Goal: Find specific page/section: Find specific page/section

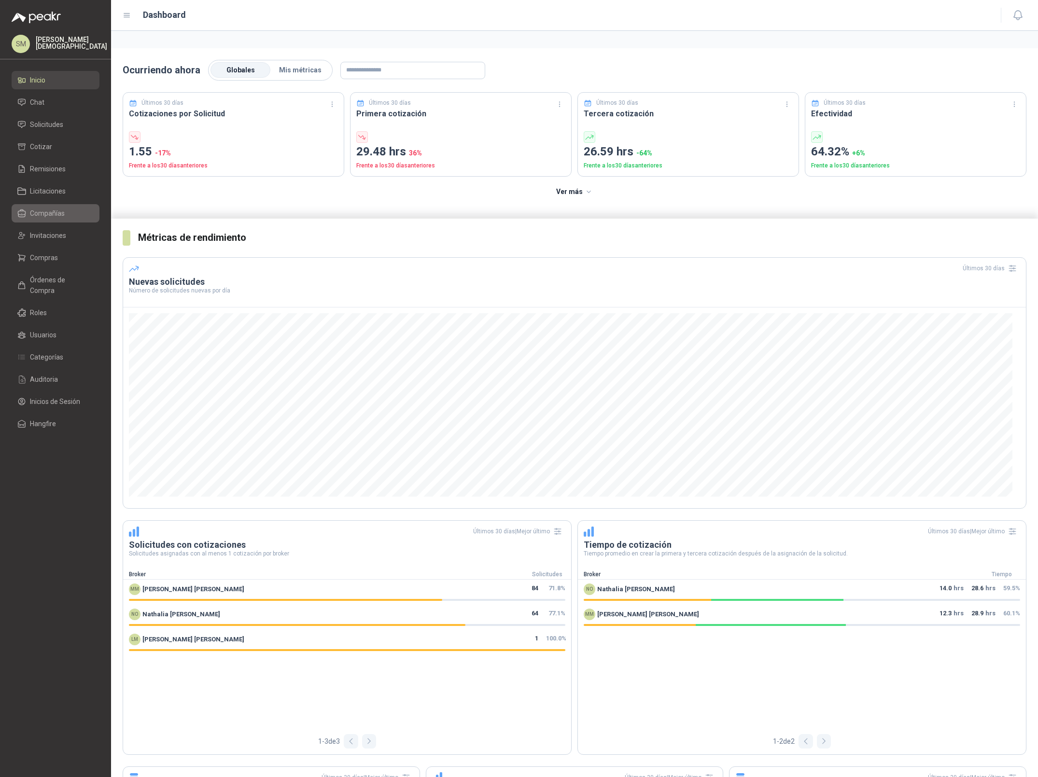
click at [46, 212] on span "Compañías" at bounding box center [47, 213] width 35 height 11
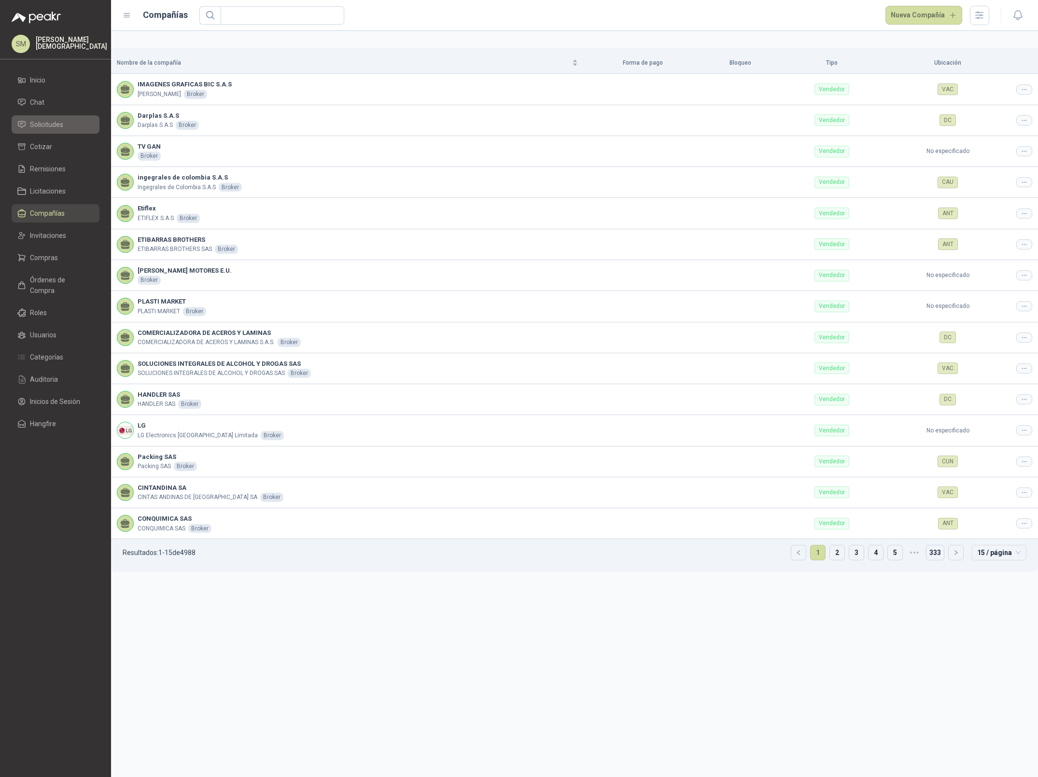
click at [60, 121] on span "Solicitudes" at bounding box center [46, 124] width 33 height 11
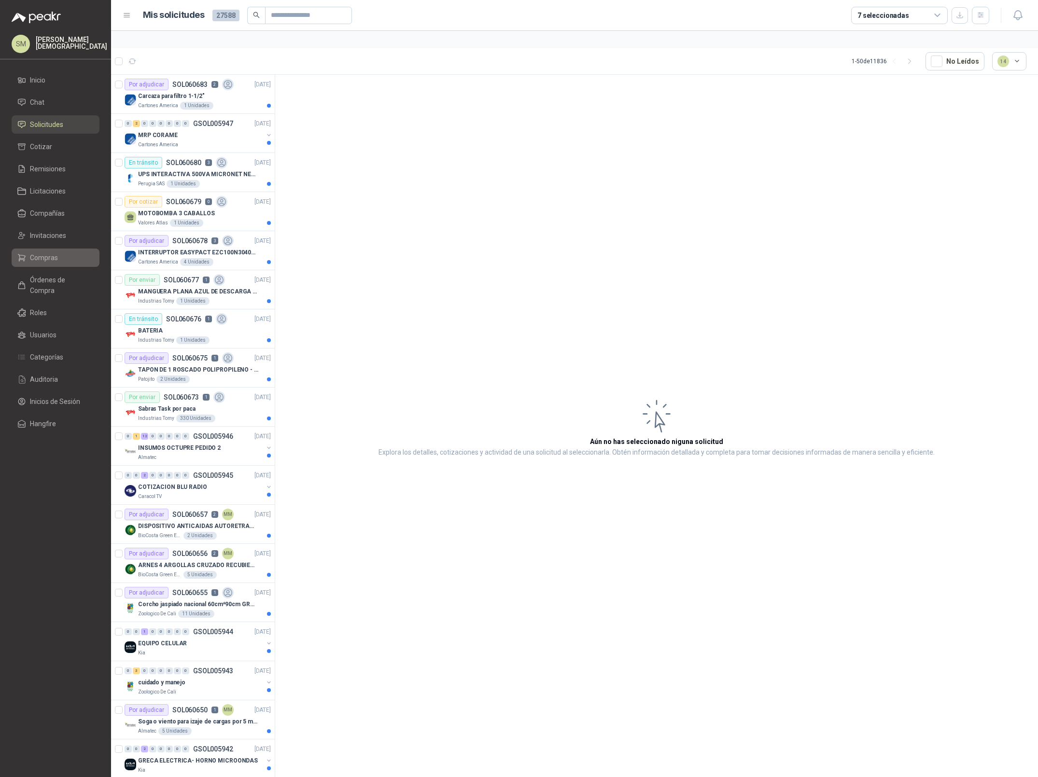
click at [42, 262] on span "Compras" at bounding box center [44, 258] width 28 height 11
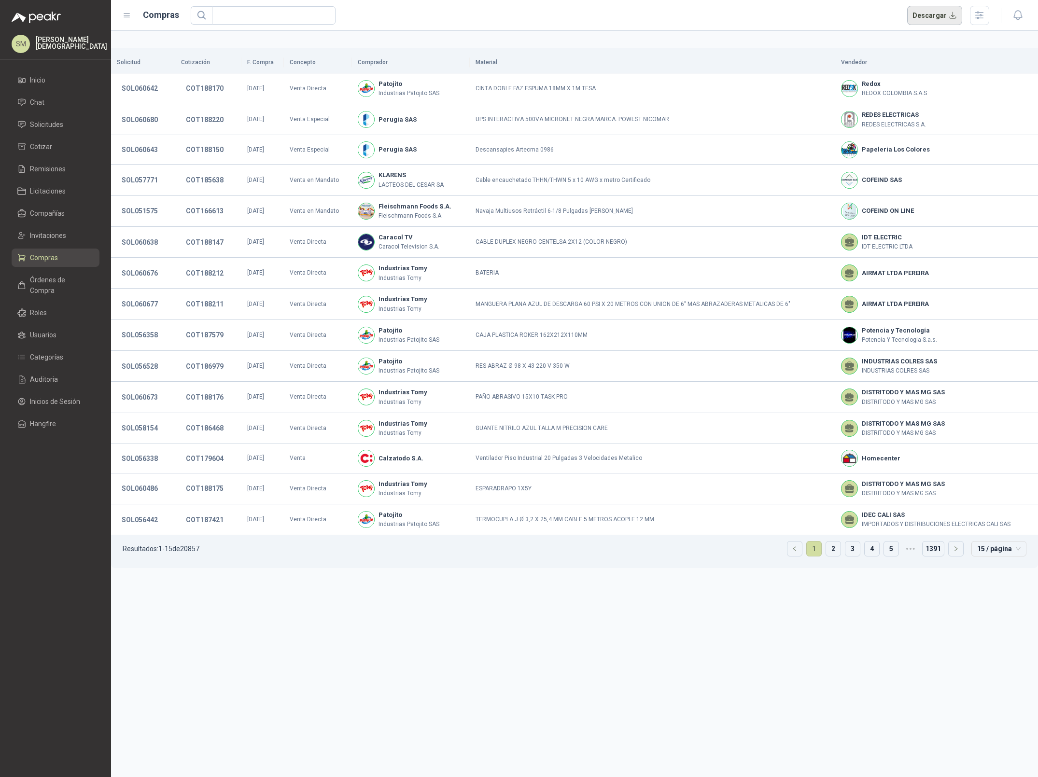
click at [948, 14] on button "Descargar" at bounding box center [935, 15] width 56 height 19
